Goal: Navigation & Orientation: Find specific page/section

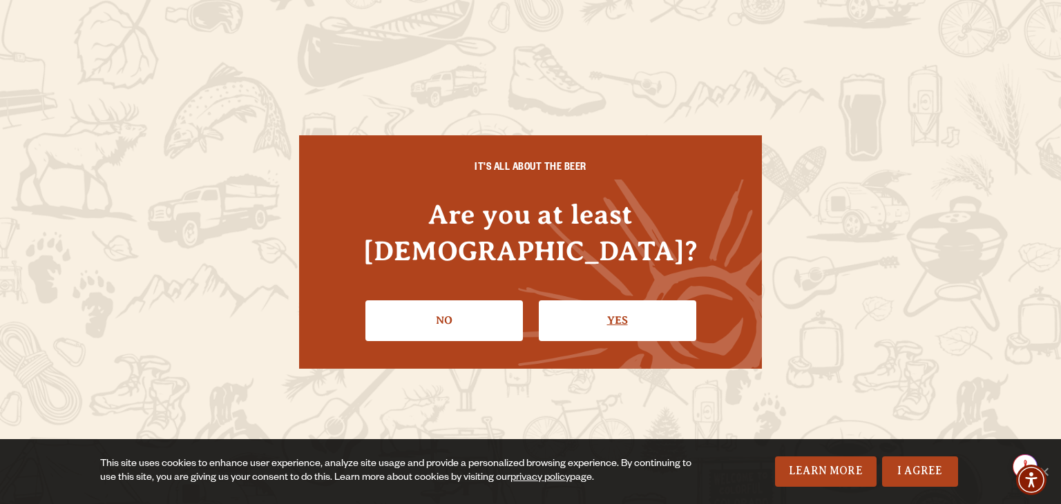
click at [646, 304] on link "Yes" at bounding box center [618, 321] width 158 height 40
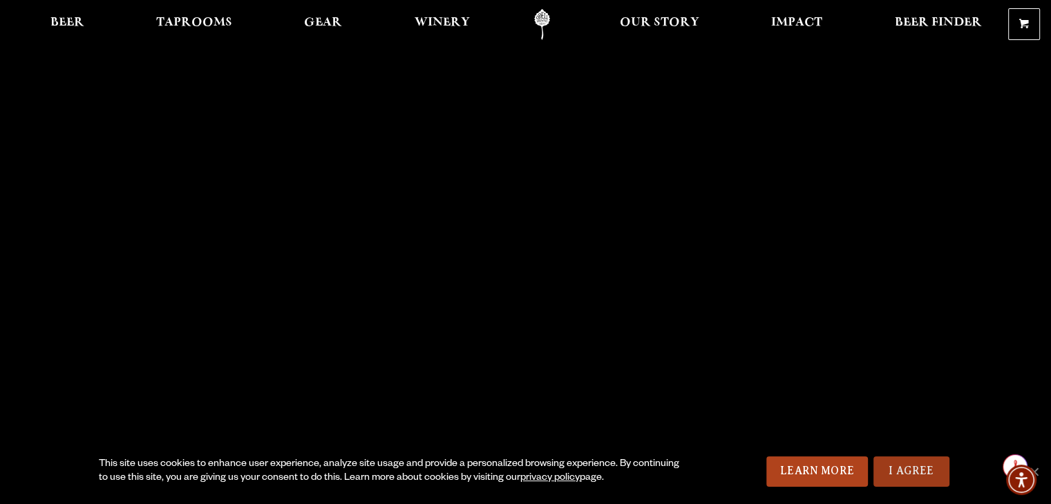
click at [895, 464] on link "I Agree" at bounding box center [911, 472] width 76 height 30
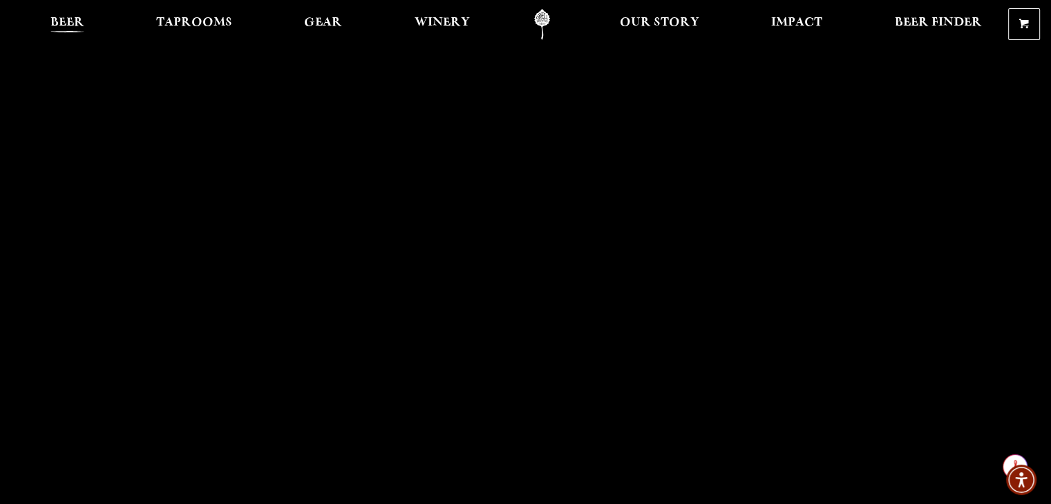
click at [75, 26] on span "Beer" at bounding box center [67, 22] width 34 height 11
